Goal: Task Accomplishment & Management: Manage account settings

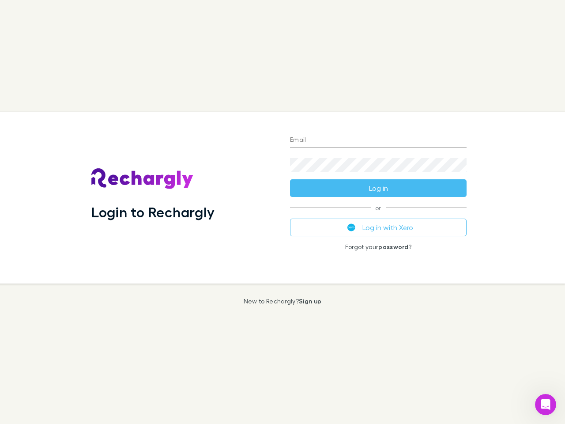
click at [282, 212] on div "Login to Rechargly" at bounding box center [183, 197] width 199 height 171
click at [378, 140] on input "Email" at bounding box center [378, 140] width 176 height 14
click at [378, 188] on form "Email Password Log in" at bounding box center [378, 161] width 176 height 71
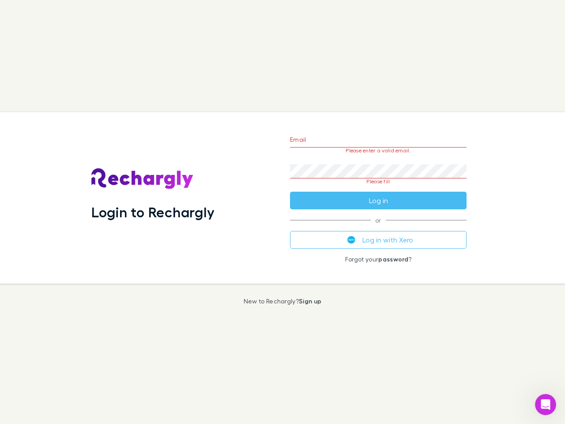
click at [378, 227] on div "Email Please enter a valid email. Password Please fill Log in or Log in with Xe…" at bounding box center [378, 197] width 191 height 171
click at [545, 404] on icon "Open Intercom Messenger" at bounding box center [545, 404] width 15 height 15
